Goal: Information Seeking & Learning: Check status

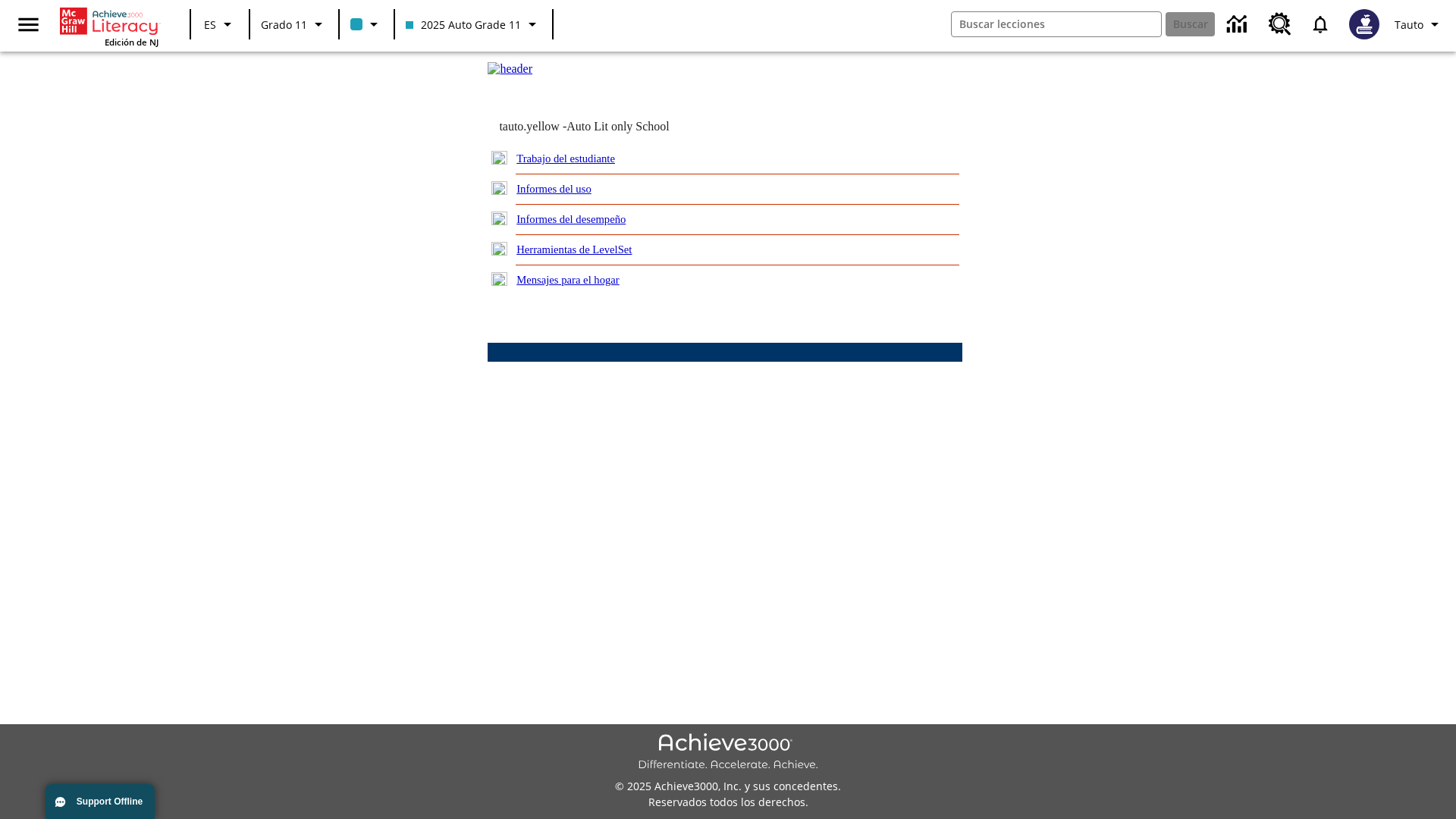
click at [566, 195] on link "Informes del uso" at bounding box center [554, 188] width 75 height 12
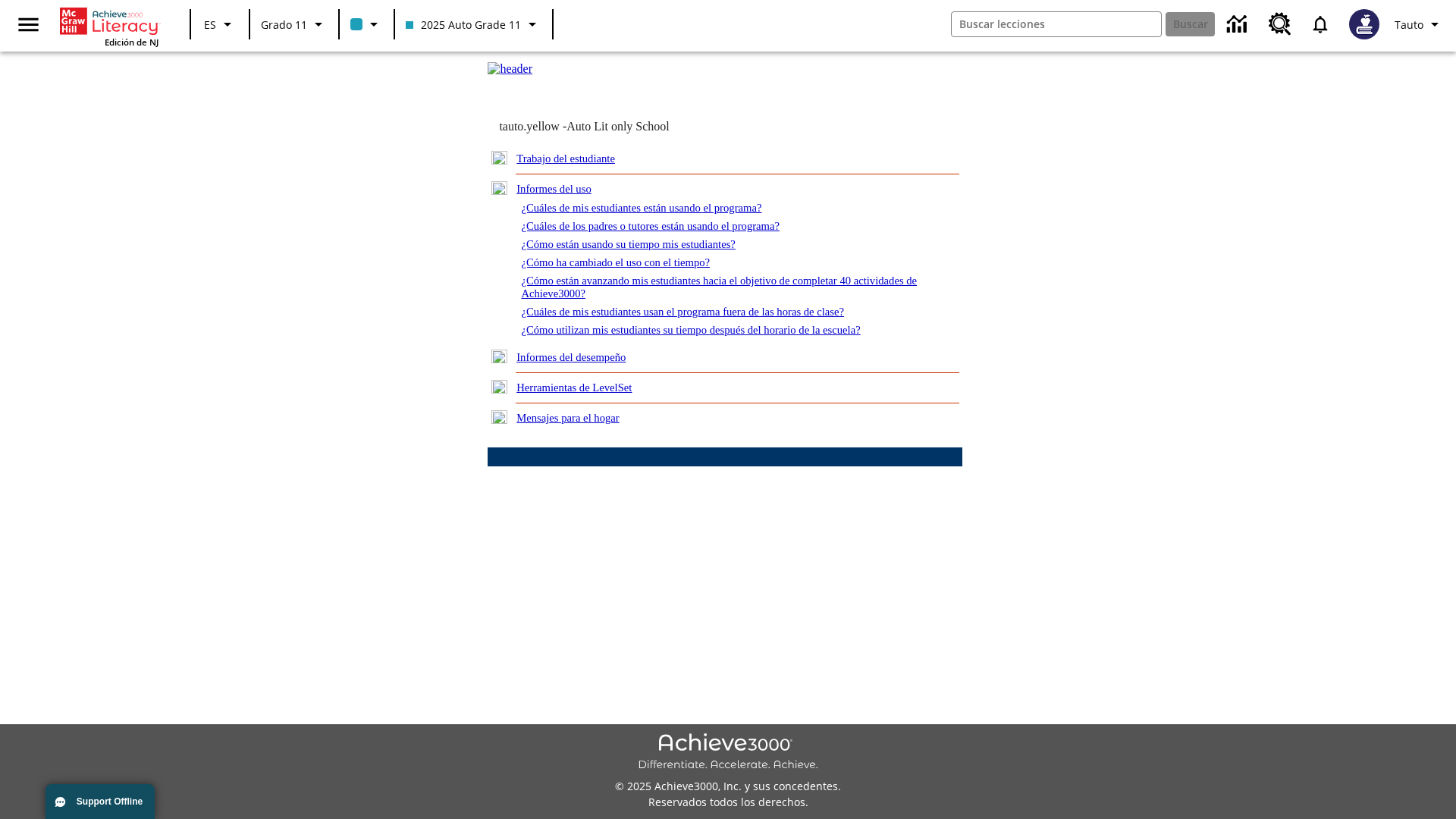
click at [662, 214] on link "¿Cuáles de mis estudiantes están usando el programa?" at bounding box center [641, 208] width 240 height 12
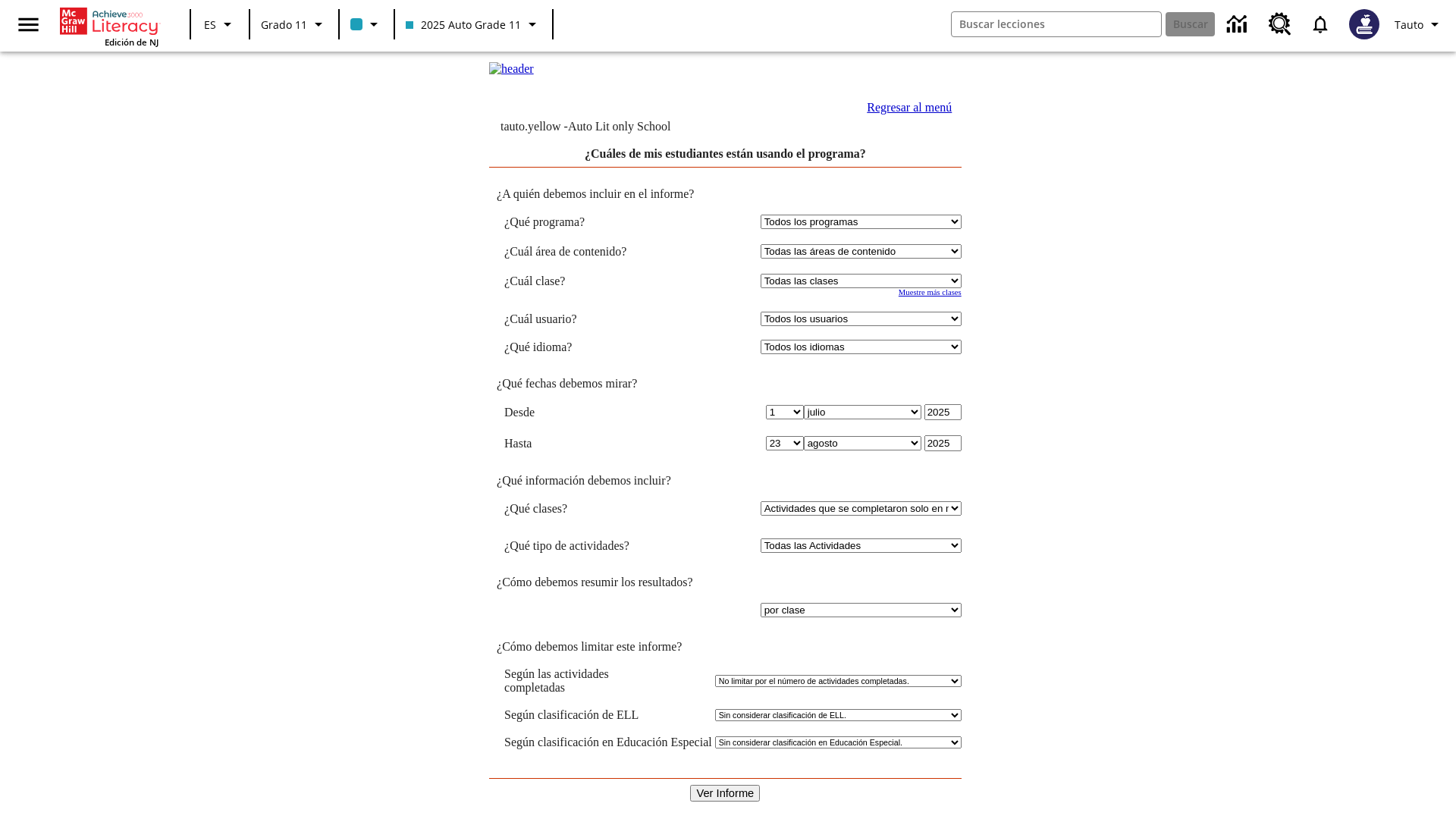
click at [905, 114] on link "Regresar al menú" at bounding box center [909, 107] width 85 height 13
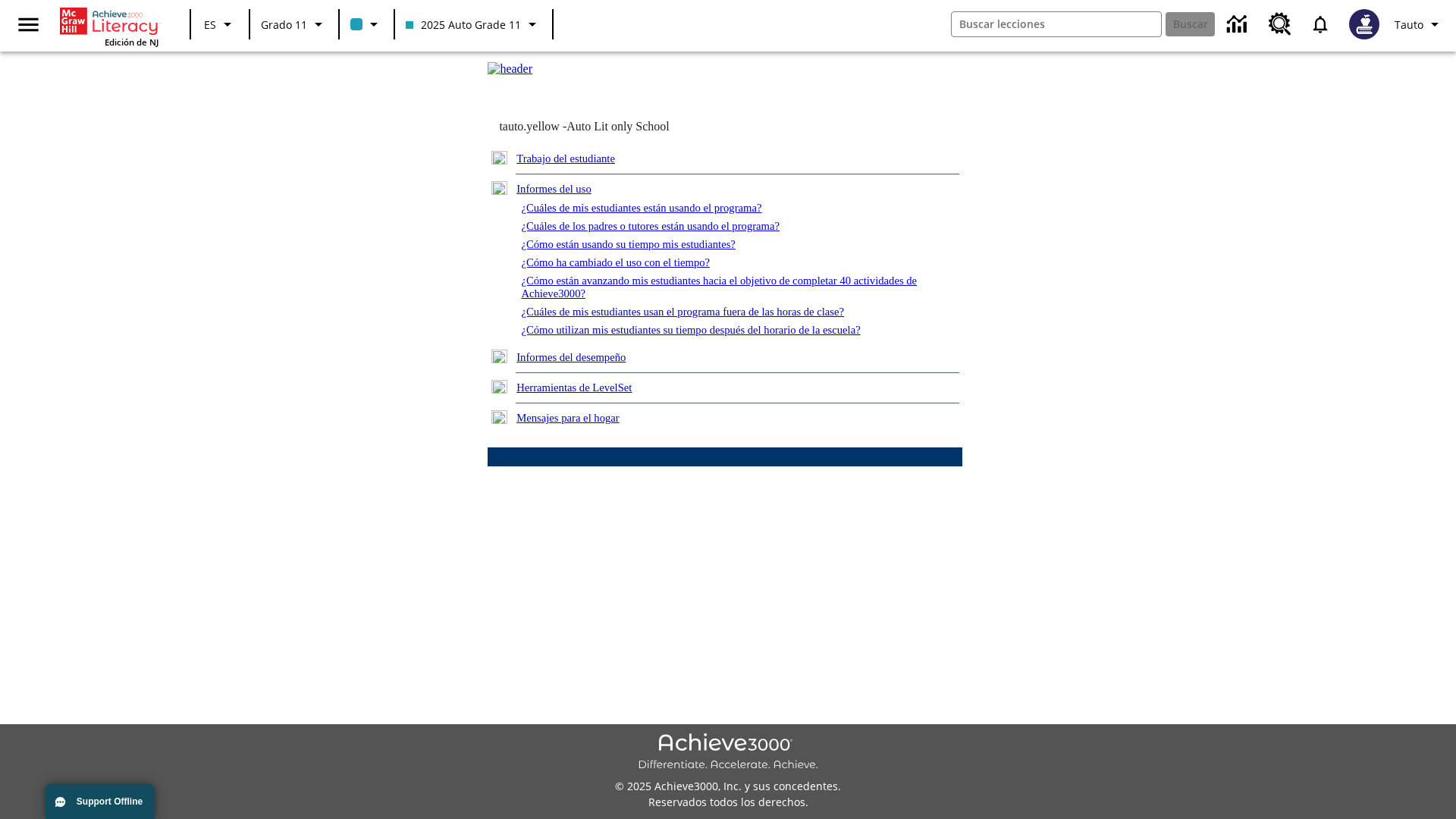
click at [646, 250] on link "¿Cómo están usando su tiempo mis estudiantes?" at bounding box center [628, 243] width 215 height 12
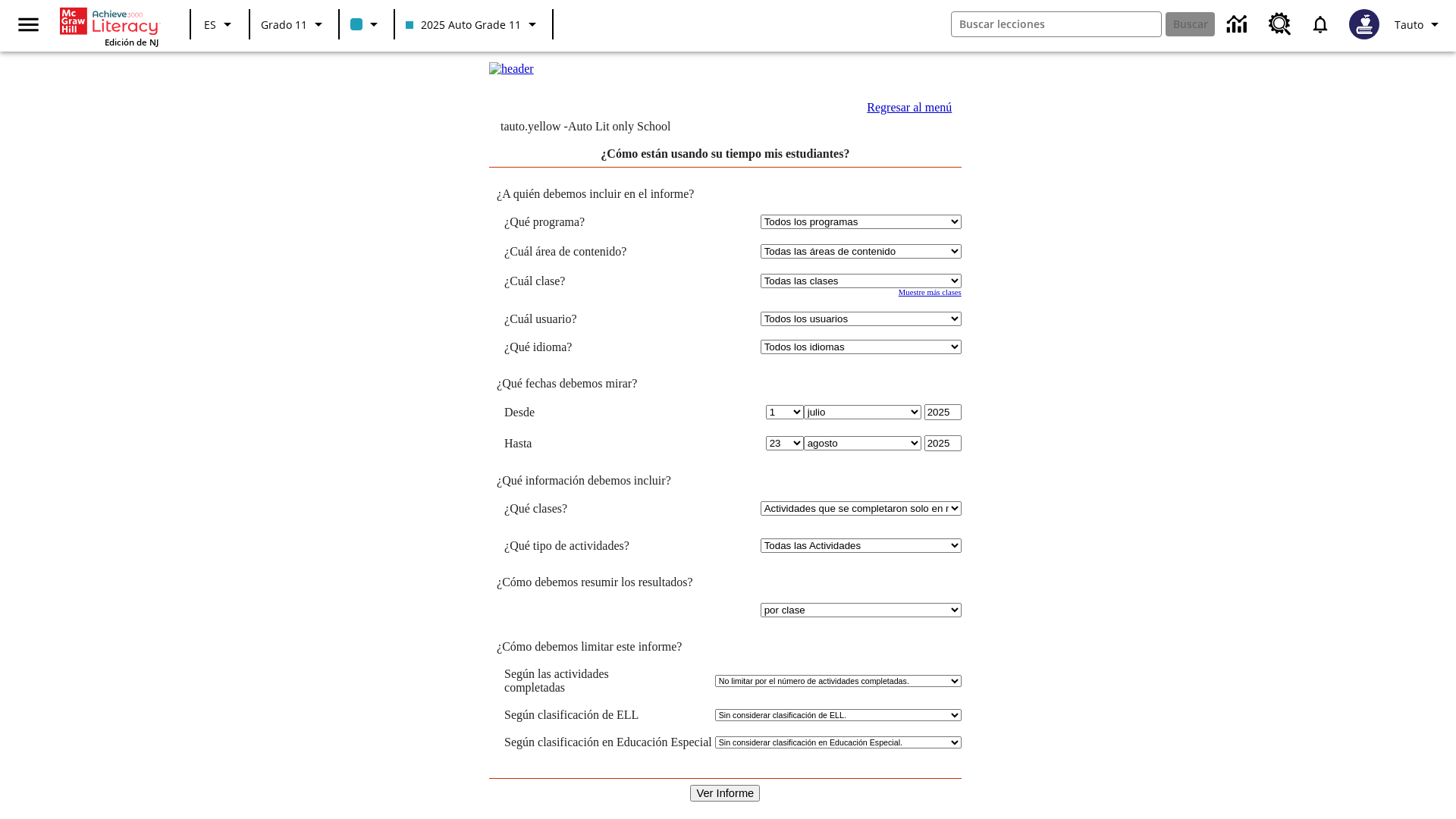
click at [725, 785] on input "Ver Informe" at bounding box center [725, 793] width 70 height 17
click at [905, 114] on link "Regresar al menú" at bounding box center [909, 107] width 85 height 13
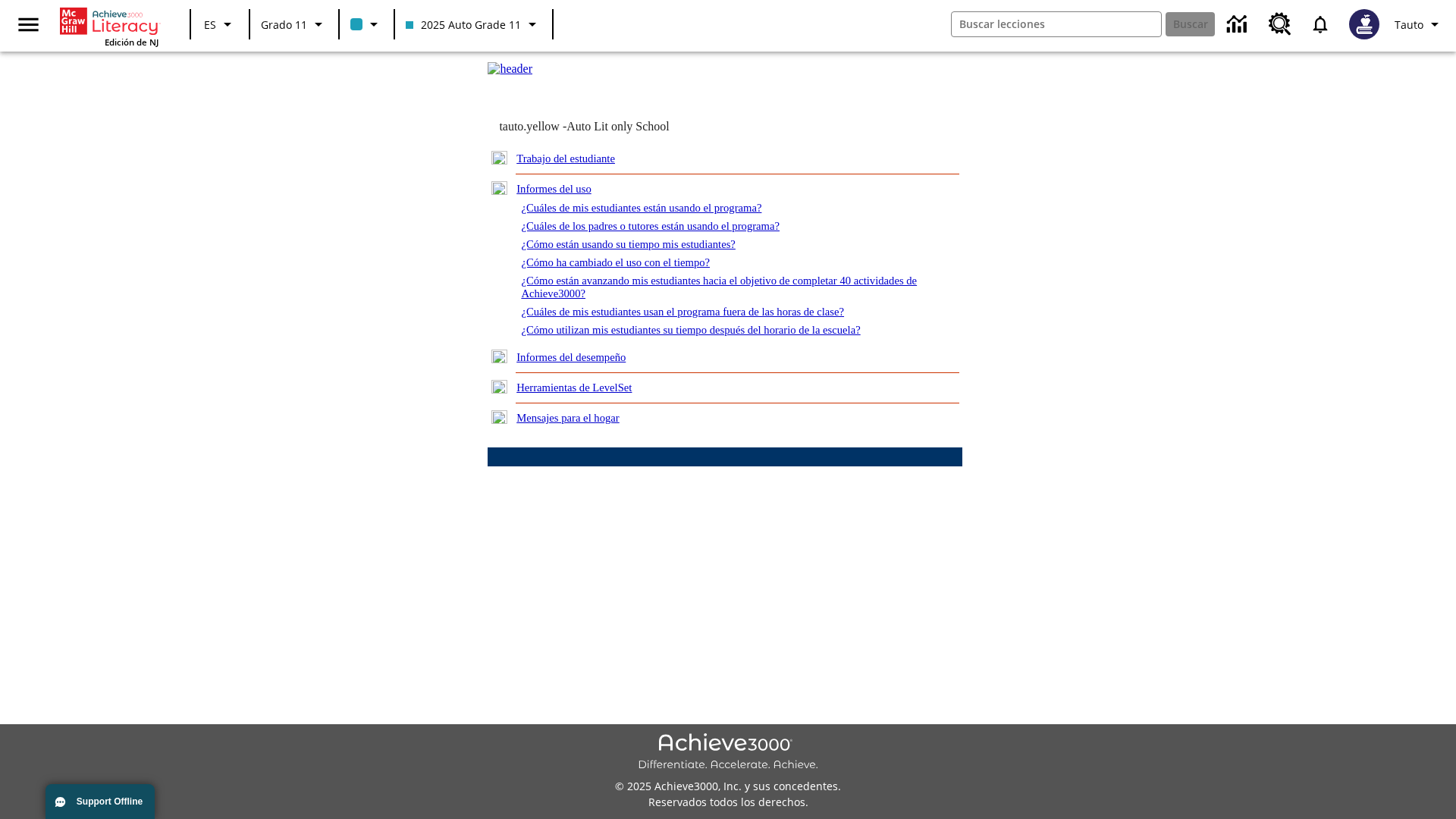
click at [716, 336] on link "¿Cómo utilizan mis estudiantes su tiempo después del horario de la escuela?" at bounding box center [690, 329] width 339 height 12
